Goal: Information Seeking & Learning: Learn about a topic

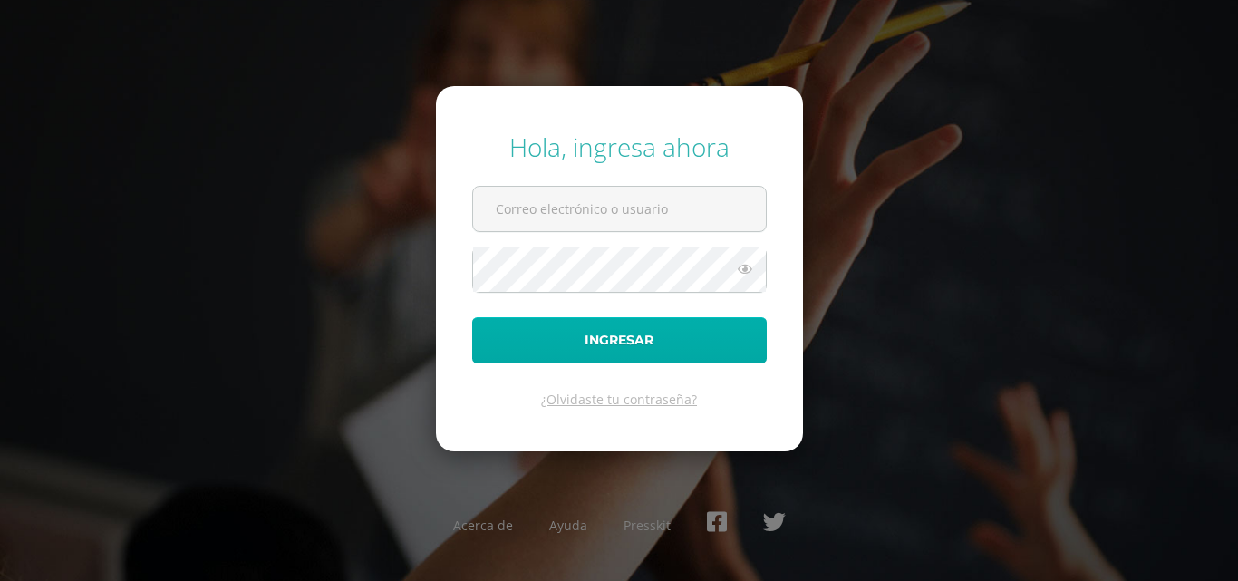
type input "[EMAIL_ADDRESS][DOMAIN_NAME]"
click at [657, 346] on button "Ingresar" at bounding box center [619, 340] width 295 height 46
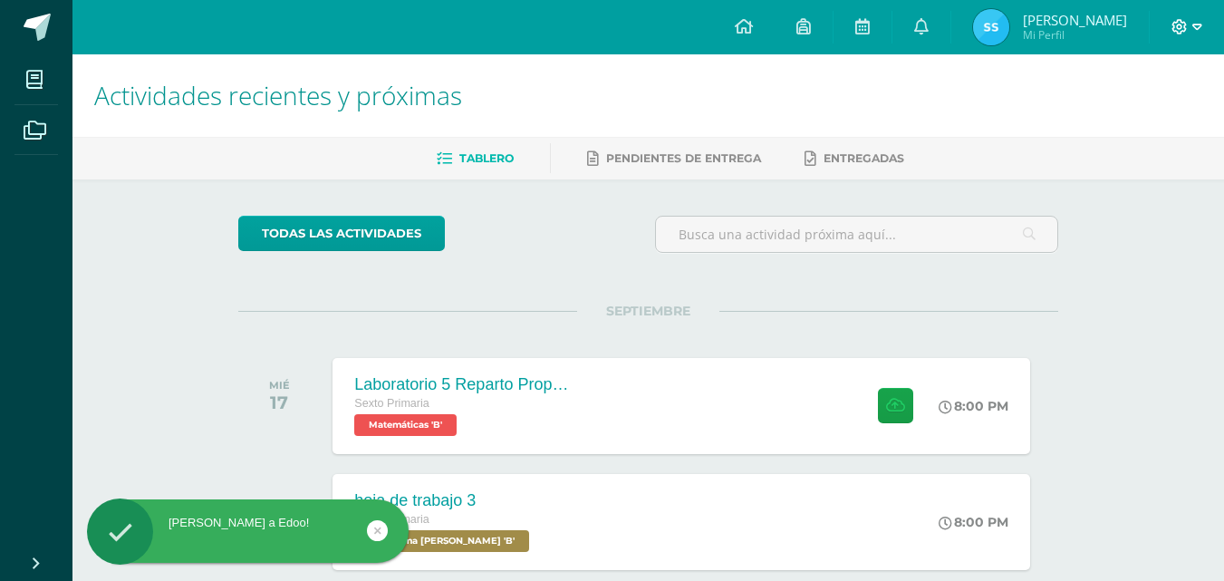
click at [1181, 34] on span at bounding box center [1187, 27] width 31 height 20
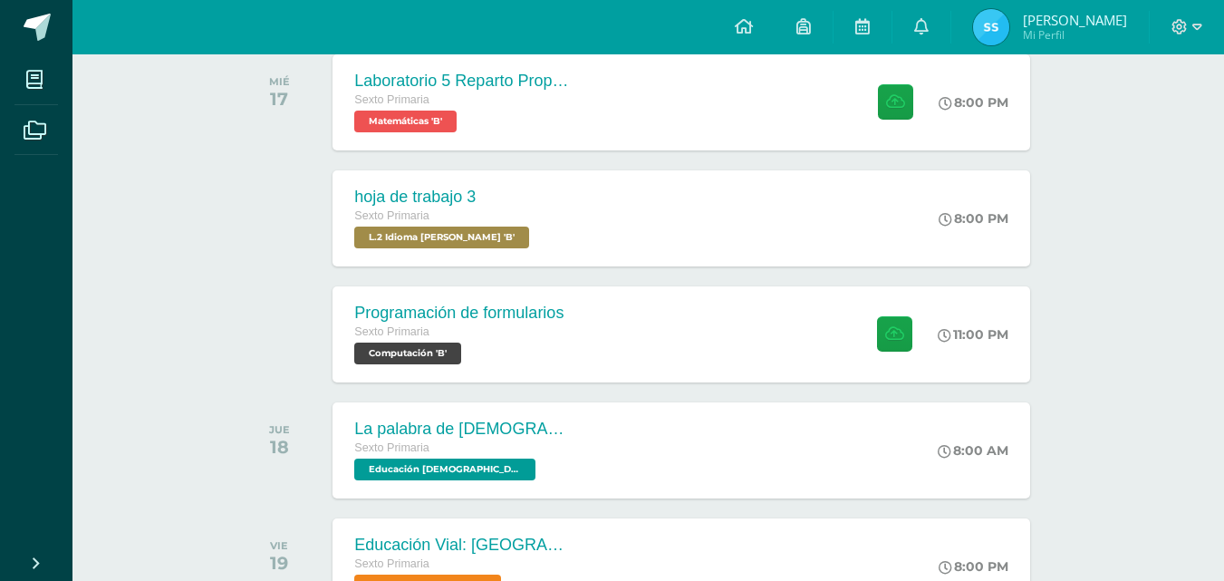
scroll to position [305, 0]
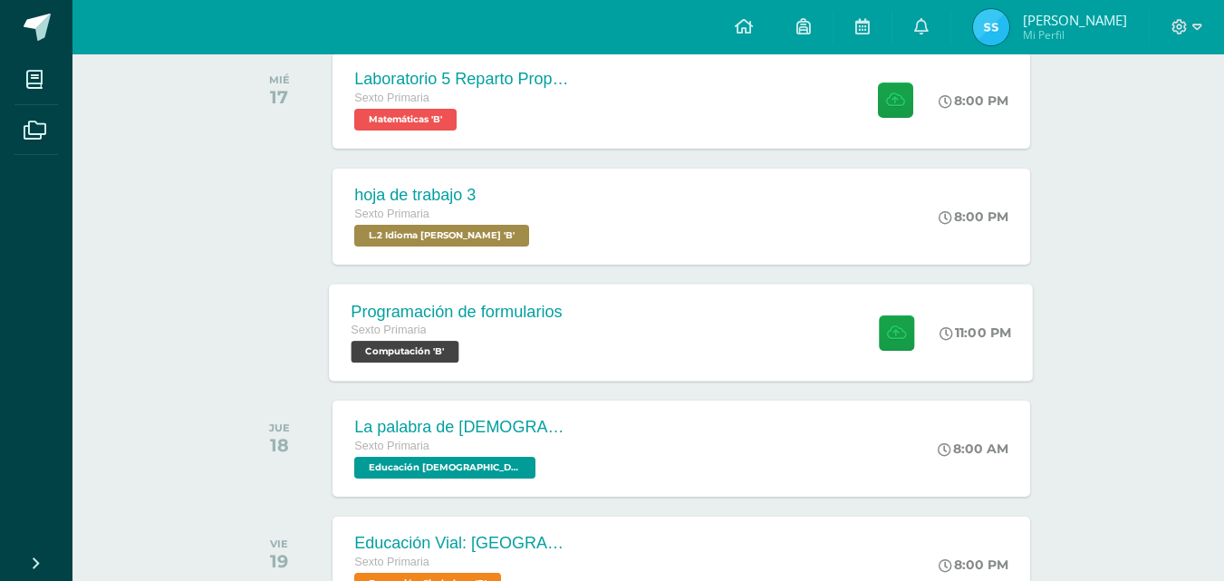
click at [769, 361] on div "Programación de formularios Sexto Primaria Computación 'B' 11:00 PM Programació…" at bounding box center [682, 332] width 704 height 97
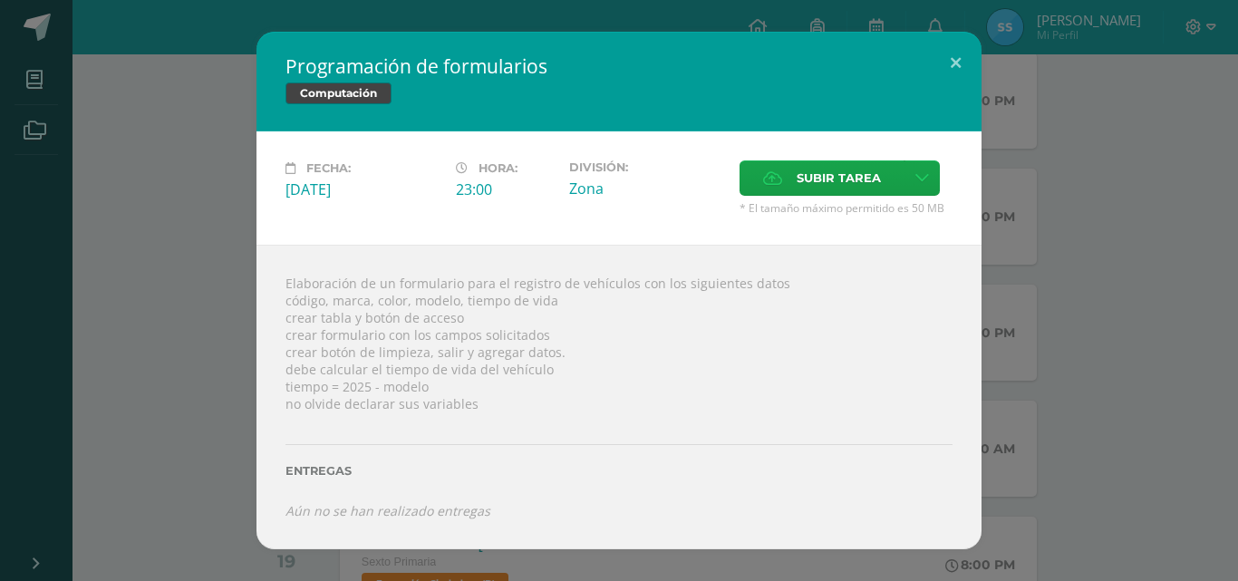
click at [799, 81] on div "Programación de formularios Computación" at bounding box center [618, 82] width 725 height 100
click at [967, 72] on button at bounding box center [956, 63] width 52 height 62
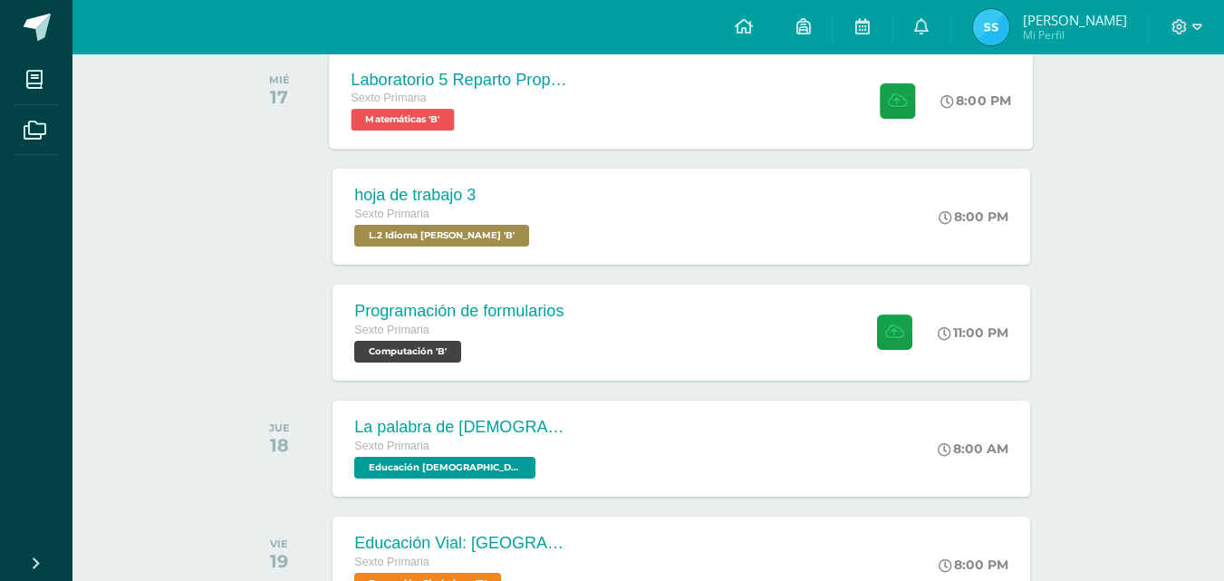
click at [665, 91] on div "Laboratorio 5 Reparto Proporcional y regla de tres directa e indirecta. Sexto P…" at bounding box center [682, 100] width 704 height 97
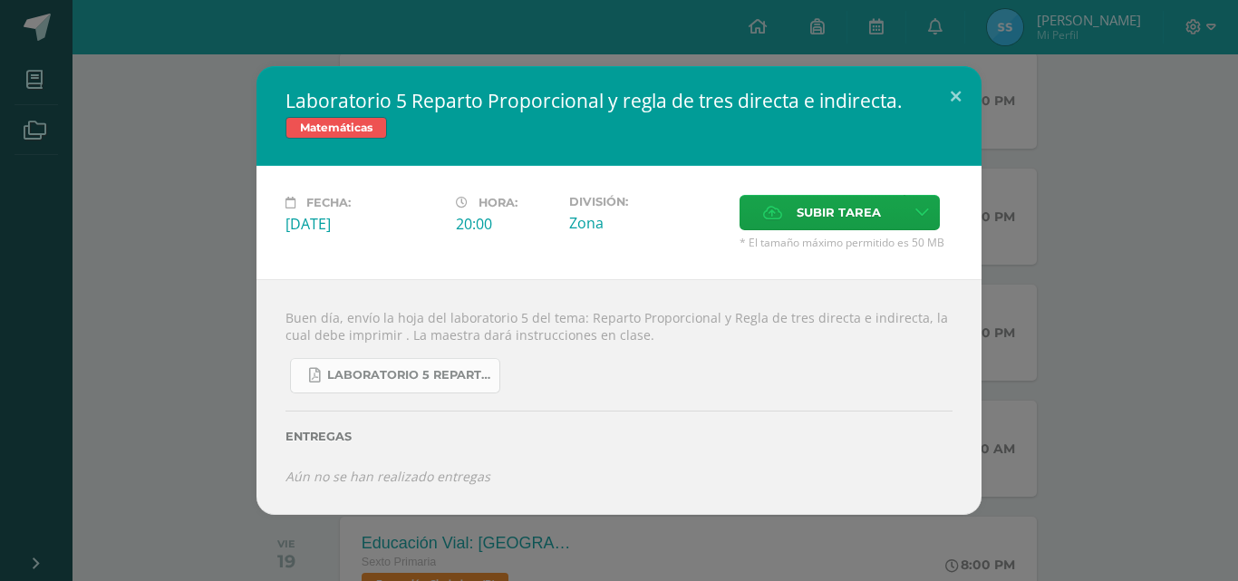
click at [447, 392] on link "Laboratorio 5 Reparto Proporcional.pdf" at bounding box center [395, 375] width 210 height 35
click at [947, 87] on button at bounding box center [956, 97] width 52 height 62
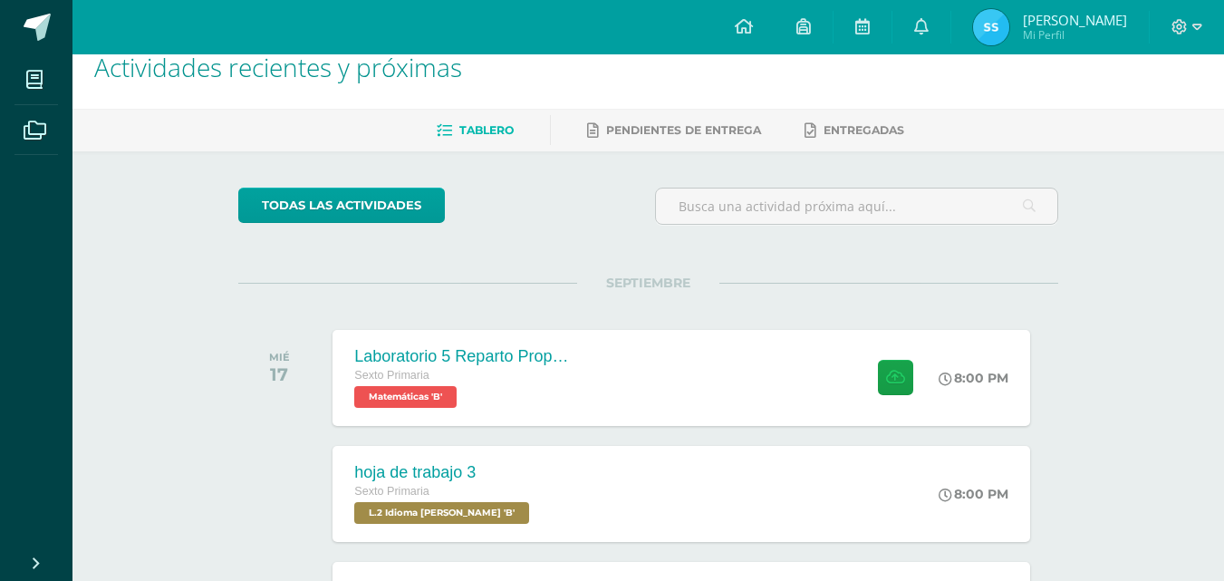
scroll to position [0, 0]
